Goal: Task Accomplishment & Management: Use online tool/utility

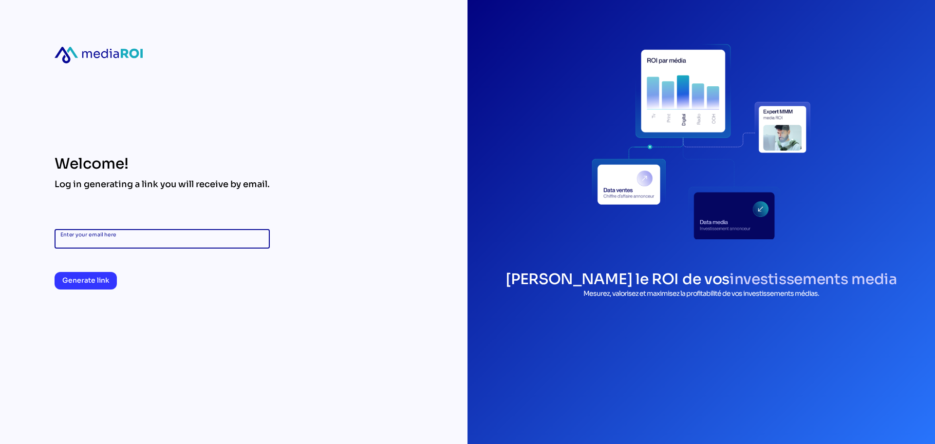
click at [135, 246] on input "Enter your email here" at bounding box center [162, 238] width 204 height 19
type input "**********"
click at [100, 281] on span "Generate link" at bounding box center [85, 280] width 47 height 12
